Goal: Check status: Check status

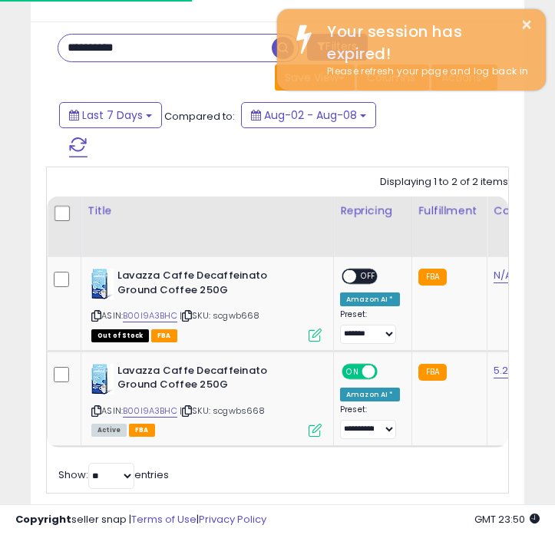
scroll to position [0, 573]
